Goal: Information Seeking & Learning: Learn about a topic

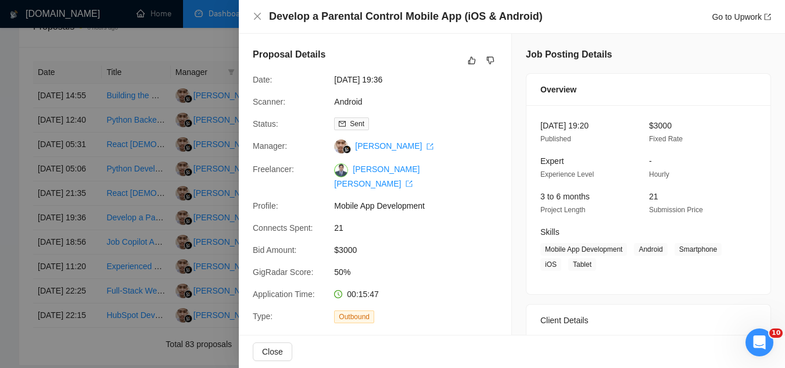
click at [200, 52] on div at bounding box center [392, 184] width 785 height 368
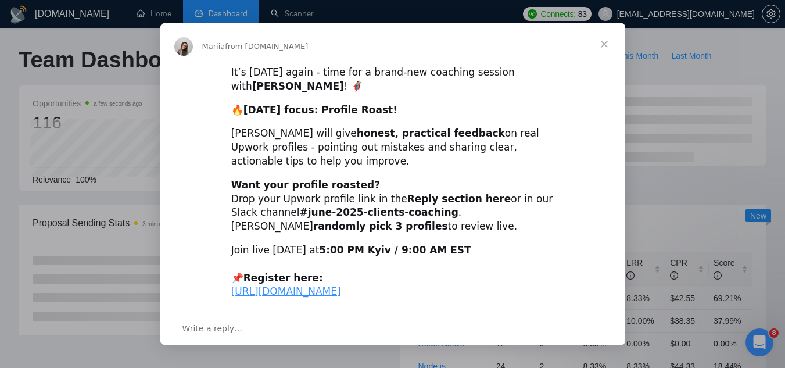
click at [601, 44] on span "Close" at bounding box center [604, 44] width 42 height 42
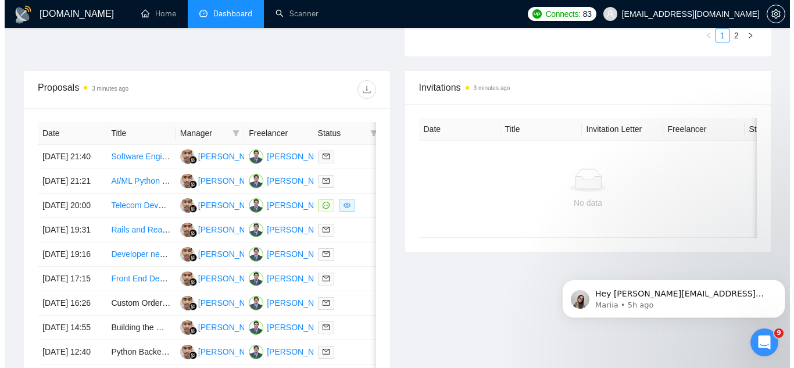
scroll to position [407, 0]
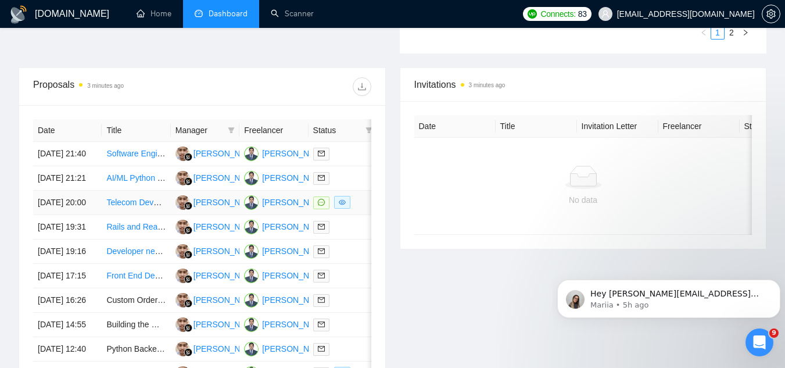
click at [142, 215] on td "Telecom Developer for Scalable Spam Flag Detection (AT&T, T-Mobile, Verizon)" at bounding box center [136, 203] width 69 height 24
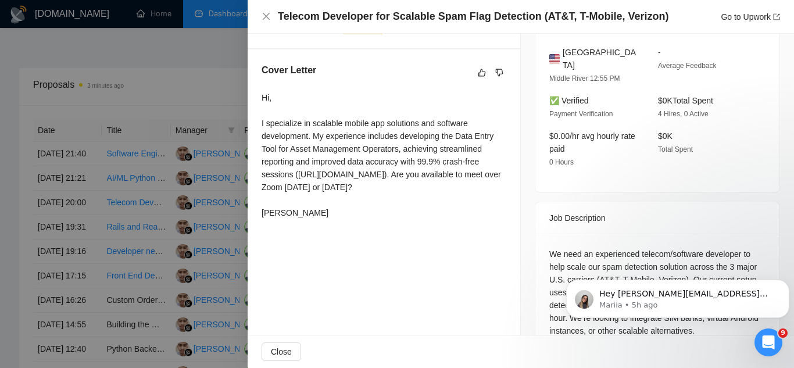
scroll to position [308, 0]
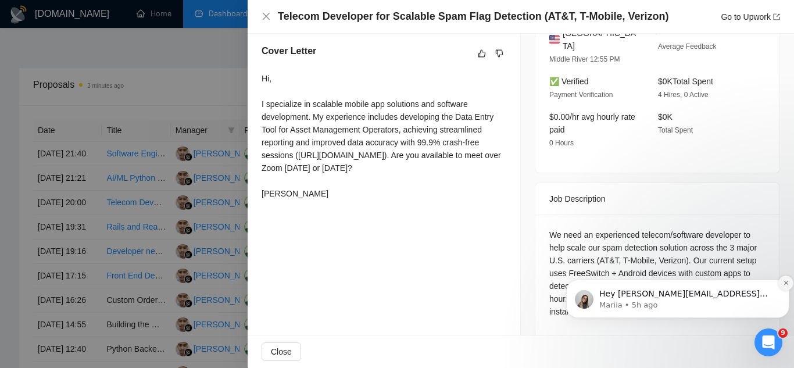
click at [783, 286] on icon "Dismiss notification" at bounding box center [786, 282] width 6 height 6
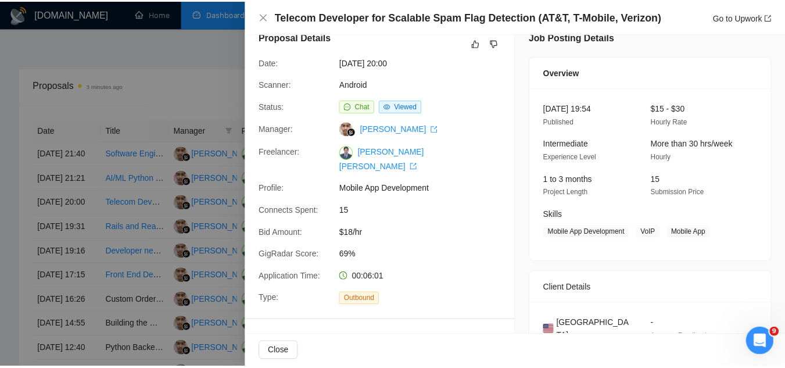
scroll to position [0, 0]
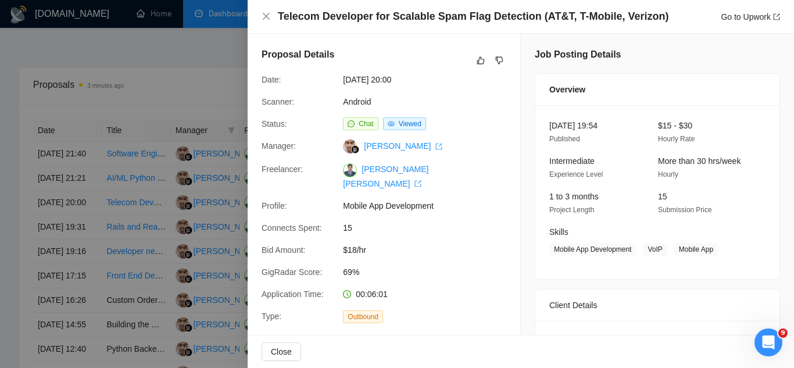
click at [186, 69] on div at bounding box center [397, 184] width 794 height 368
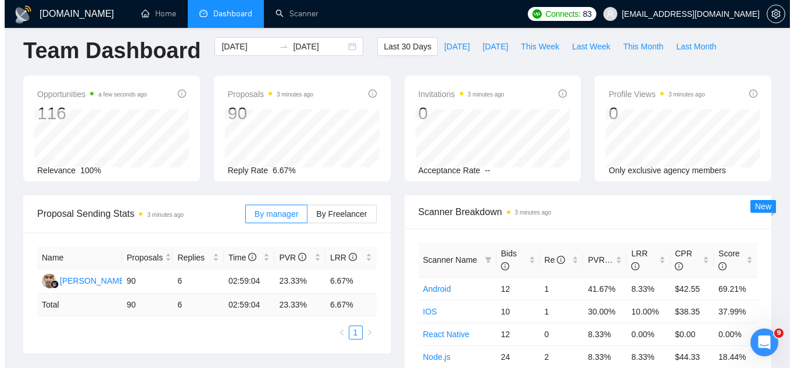
scroll to position [349, 0]
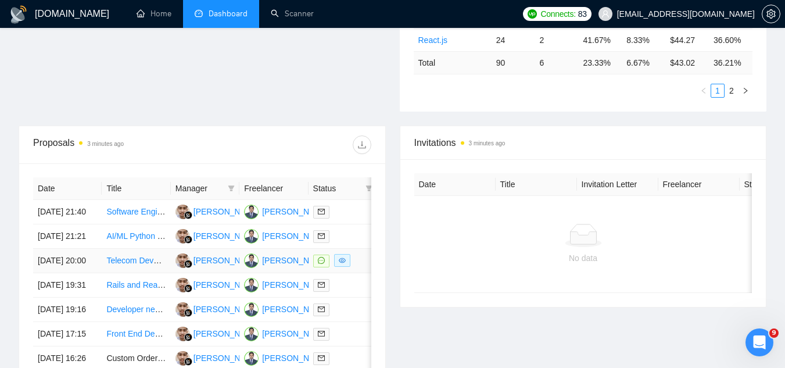
click at [133, 273] on td "Telecom Developer for Scalable Spam Flag Detection (AT&T, T-Mobile, Verizon)" at bounding box center [136, 261] width 69 height 24
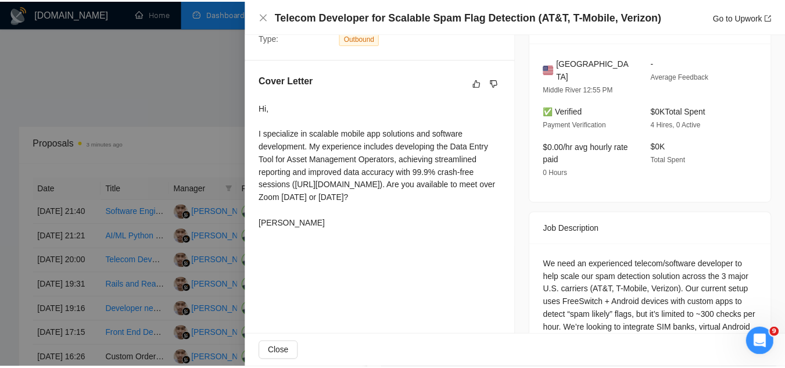
scroll to position [291, 0]
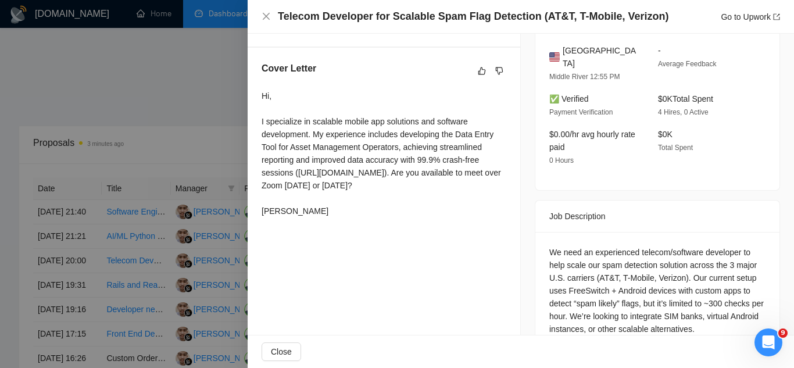
click at [167, 88] on div at bounding box center [397, 184] width 794 height 368
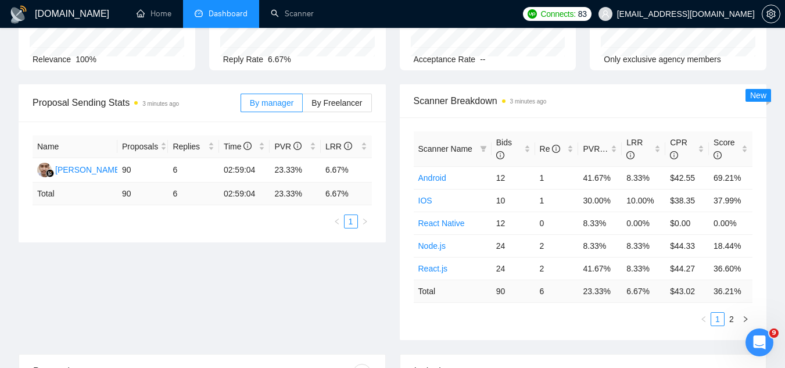
scroll to position [116, 0]
